Goal: Transaction & Acquisition: Download file/media

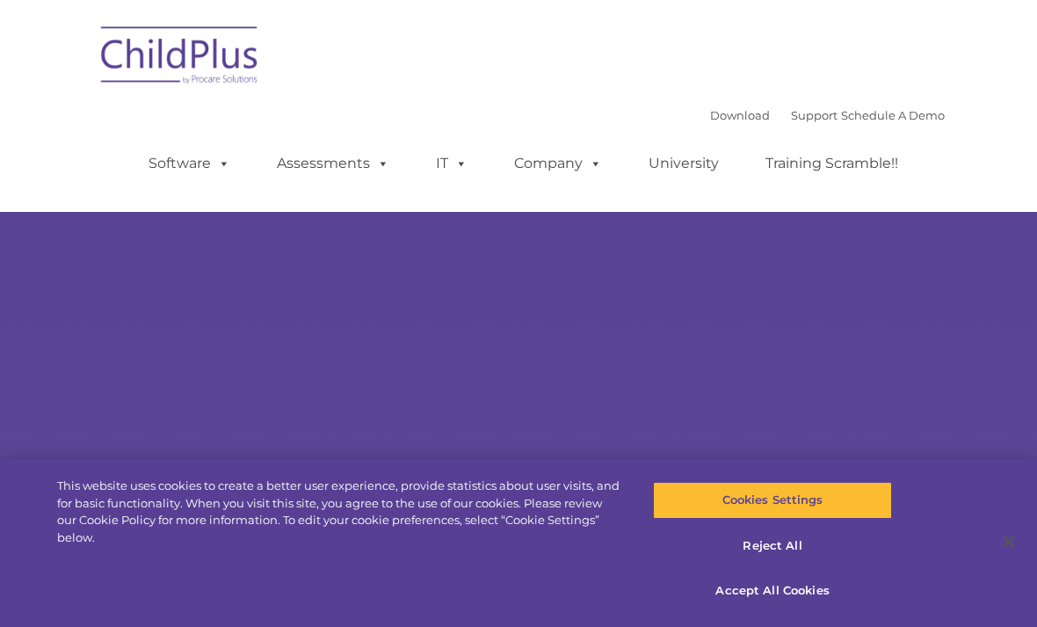
select select "MEDIUM"
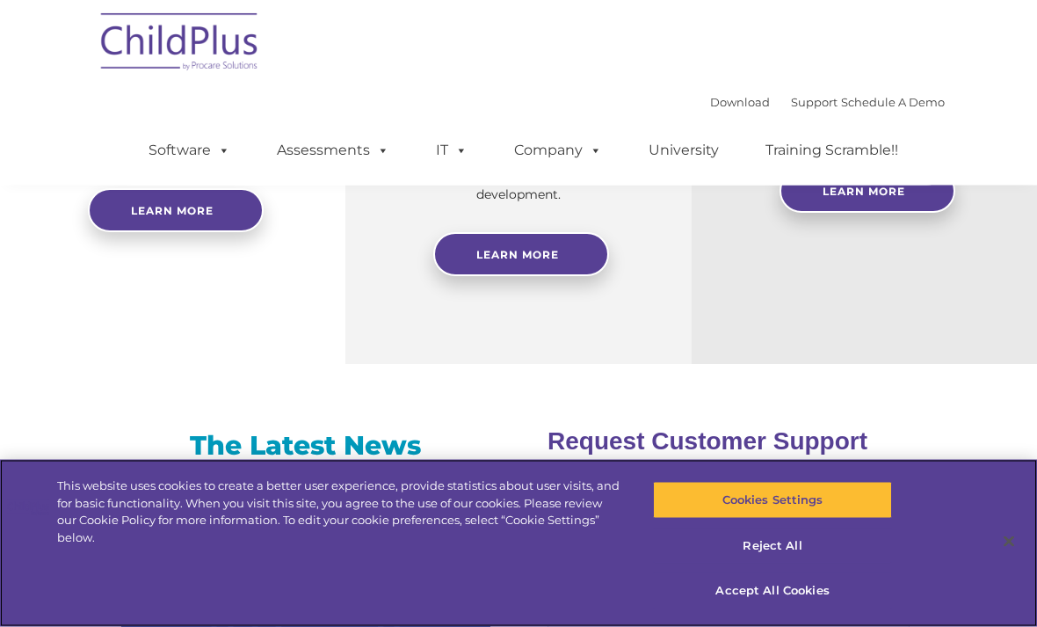
scroll to position [905, 0]
click at [786, 609] on button "Accept All Cookies" at bounding box center [772, 590] width 238 height 37
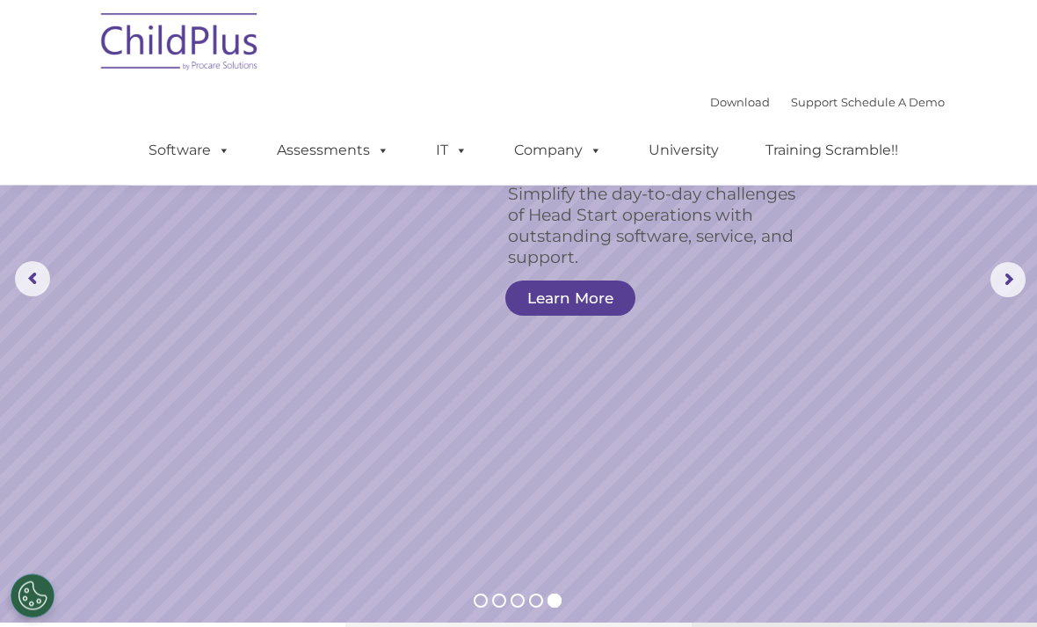
scroll to position [0, 0]
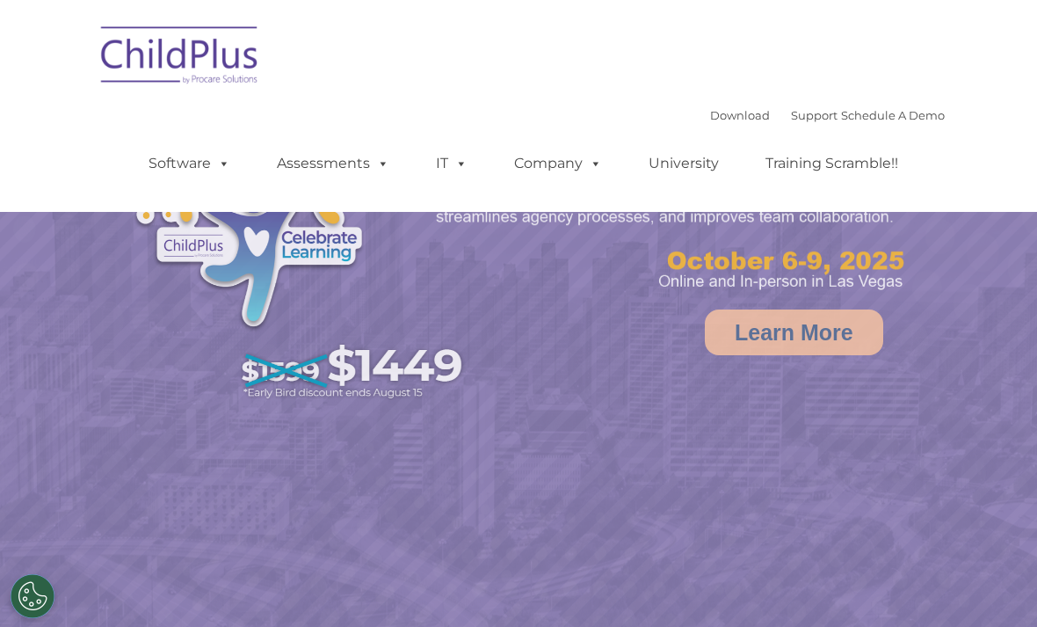
select select "MEDIUM"
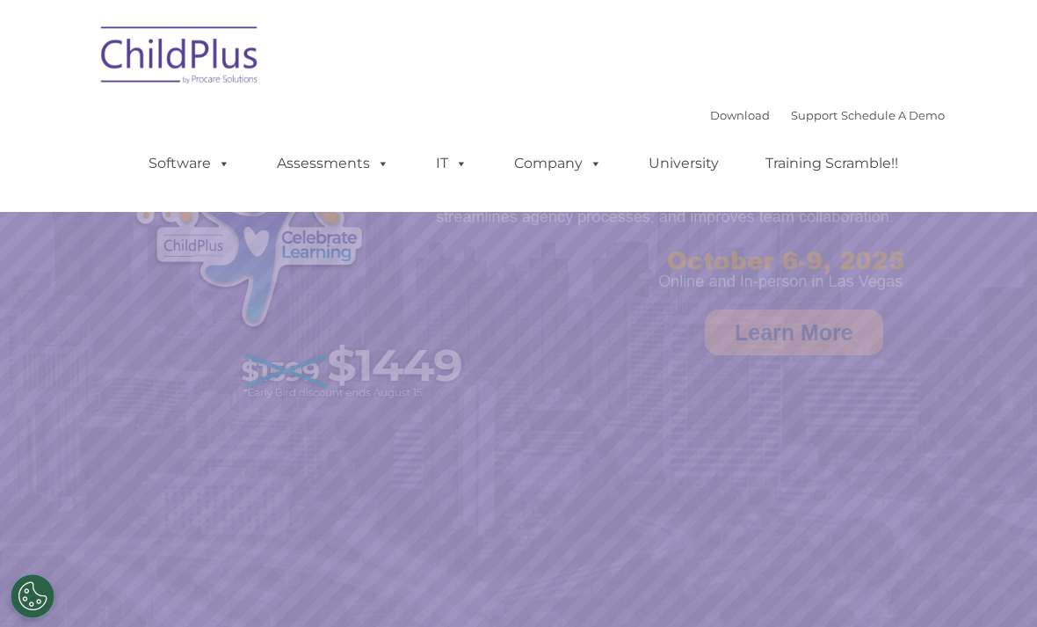
select select "MEDIUM"
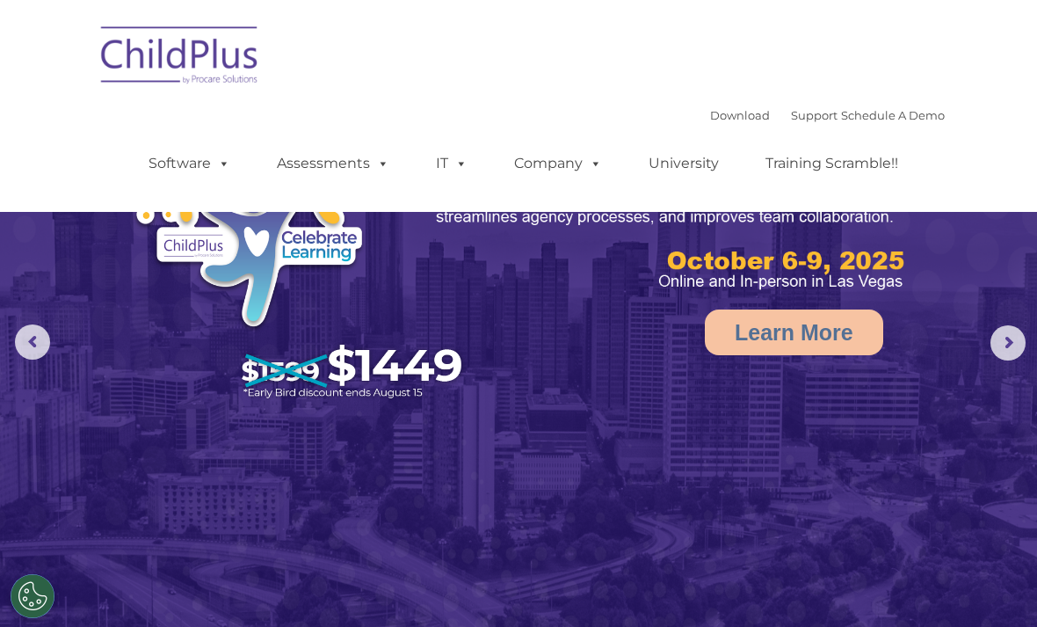
click at [723, 119] on link "Download" at bounding box center [740, 115] width 60 height 14
